Goal: Find specific fact: Find specific fact

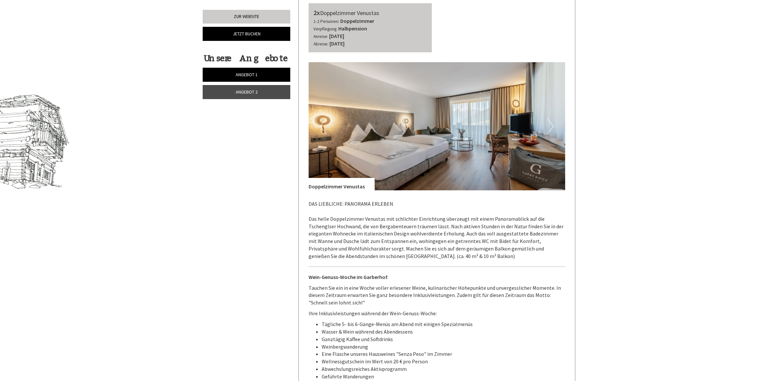
scroll to position [572, 0]
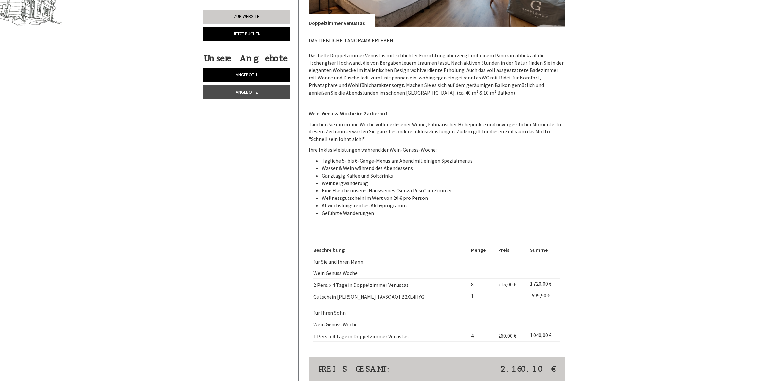
drag, startPoint x: 427, startPoint y: 298, endPoint x: 313, endPoint y: 299, distance: 113.8
click at [313, 299] on div "Beschreibung Menge Preis Summe für Sie und Ihren Mann Wein Genuss Woche 2 Pers.…" at bounding box center [437, 293] width 257 height 127
click at [360, 273] on td "Wein Genuss Woche" at bounding box center [391, 273] width 155 height 12
drag, startPoint x: 427, startPoint y: 295, endPoint x: 314, endPoint y: 297, distance: 112.8
click at [314, 297] on td "Gutschein [PERSON_NAME] TAVSQAQTB2XL4HYG" at bounding box center [391, 296] width 155 height 12
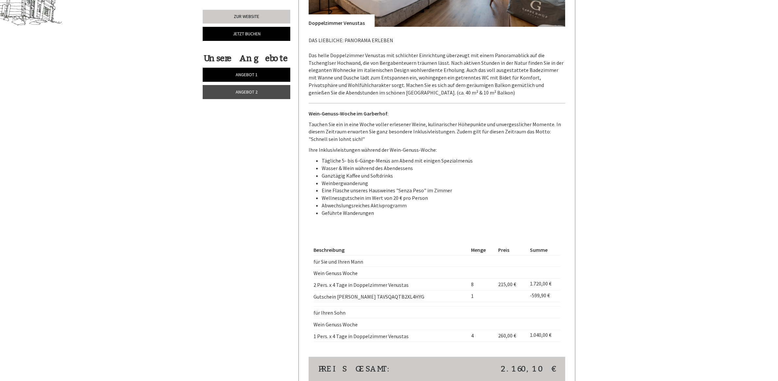
copy td "Gutschein [PERSON_NAME] TAVSQAQTB2XL4HYG"
click at [390, 214] on li "Geführte Wanderungen" at bounding box center [444, 213] width 244 height 8
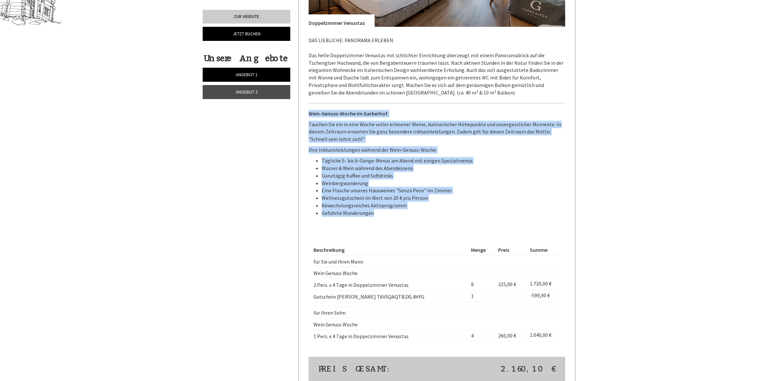
drag, startPoint x: 376, startPoint y: 214, endPoint x: 307, endPoint y: 113, distance: 123.0
click at [307, 113] on div "Angebot 1 von 2 Angebot 1 2x Doppelzimmer Venustas 1-2 Personen: Doppelzimmer V…" at bounding box center [437, 106] width 277 height 618
copy div "Wein-Genuss-Woche im Garberhof : Tauchen Sie ein in eine Woche voller erlesener…"
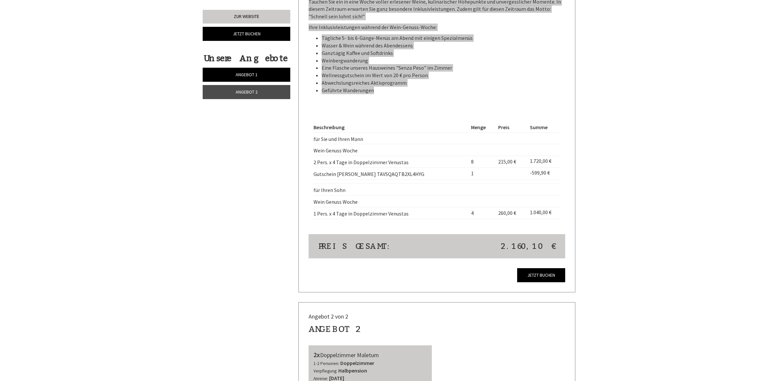
scroll to position [654, 0]
